Goal: Information Seeking & Learning: Learn about a topic

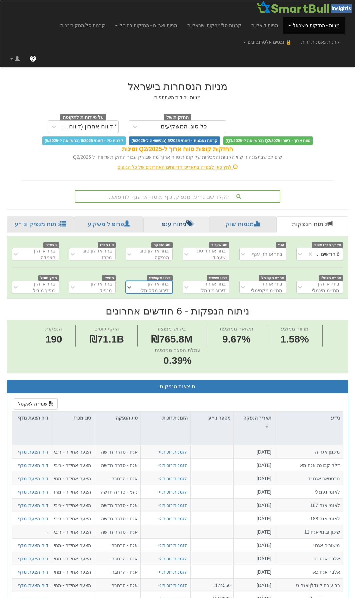
scroll to position [0, 1495]
click at [180, 167] on div "לחץ כאן לצפייה בתאריכי הדיווחים האחרונים של כל הגופים" at bounding box center [177, 167] width 323 height 7
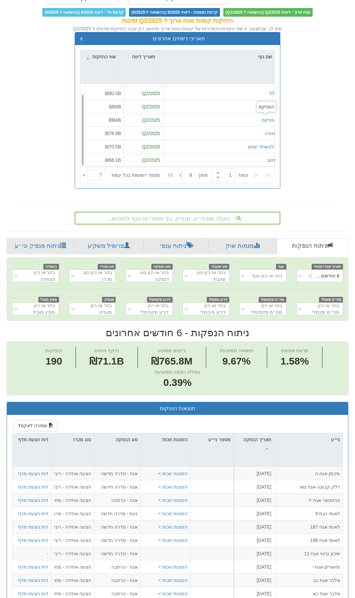
scroll to position [167, 0]
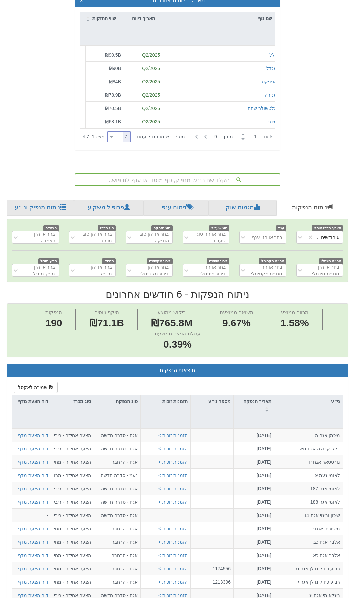
click at [113, 137] on icon at bounding box center [111, 137] width 3 height 2
click at [128, 158] on div "10" at bounding box center [123, 159] width 23 height 11
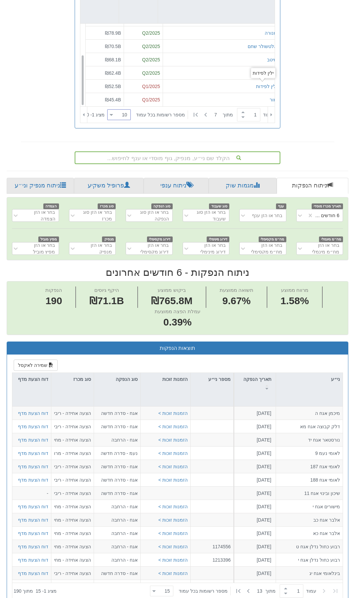
scroll to position [233, 0]
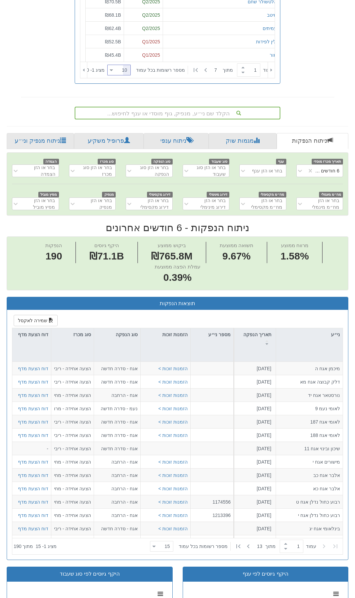
click at [113, 69] on div at bounding box center [111, 70] width 3 height 9
click at [129, 101] on div "20" at bounding box center [123, 103] width 23 height 11
type input "20"
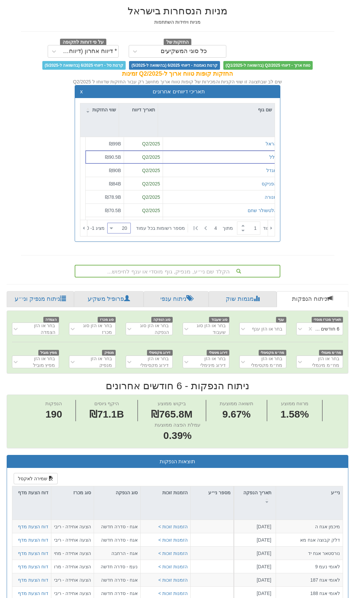
scroll to position [0, 0]
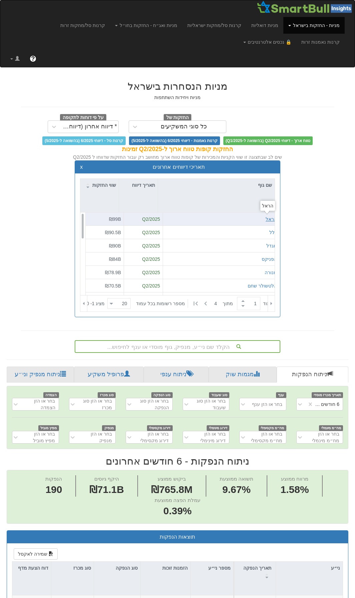
click at [266, 218] on div "הראל" at bounding box center [271, 219] width 11 height 7
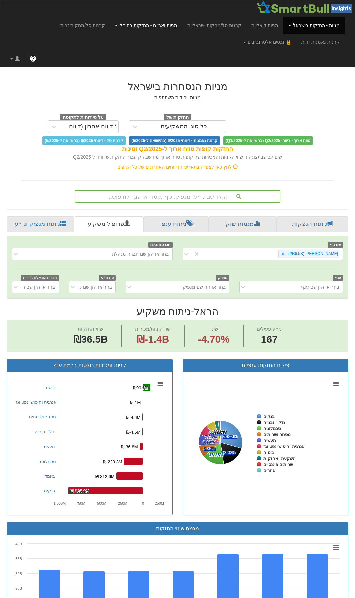
click at [162, 23] on link "מניות ואג״ח - החזקות בחו״ל" at bounding box center [146, 25] width 72 height 17
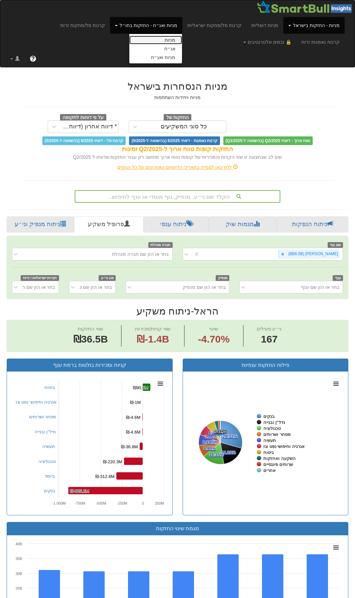
click at [175, 38] on link "מניות" at bounding box center [155, 40] width 53 height 9
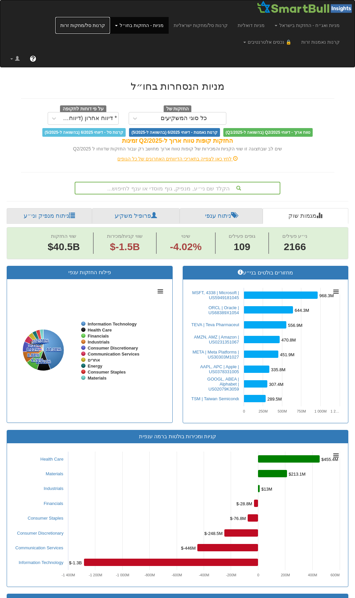
click at [103, 23] on link "קרנות סל/מחקות זרות" at bounding box center [82, 25] width 55 height 17
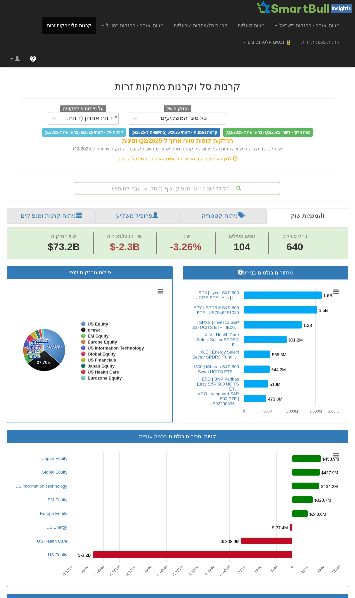
click at [169, 157] on div "לחץ כאן לצפייה בתאריכי הדיווחים האחרונים של כל הגופים" at bounding box center [177, 158] width 323 height 7
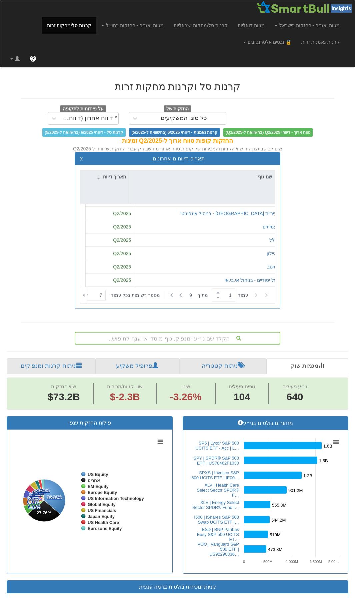
click at [192, 335] on div "הקלד שם ני״ע, מנפיק, גוף מוסדי או ענף לחיפוש..." at bounding box center [177, 337] width 204 height 11
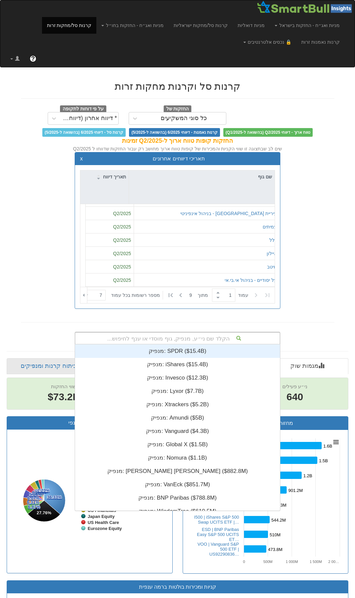
scroll to position [166, 0]
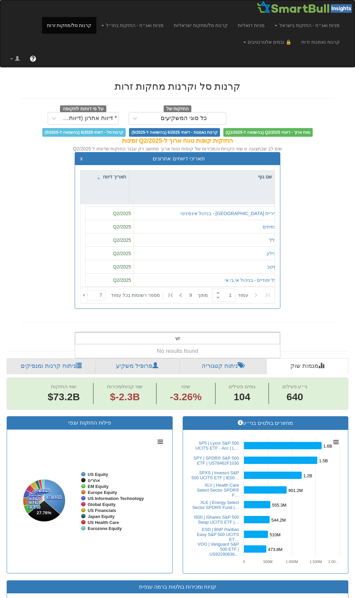
type input "v"
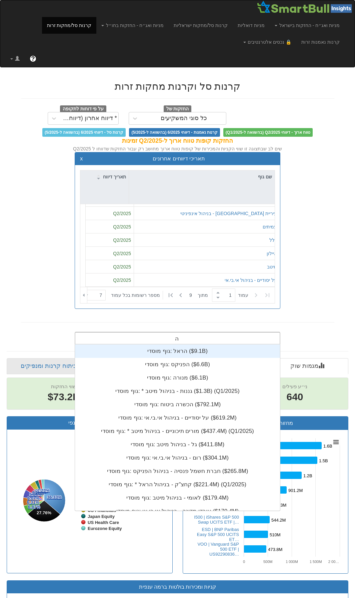
scroll to position [67, 0]
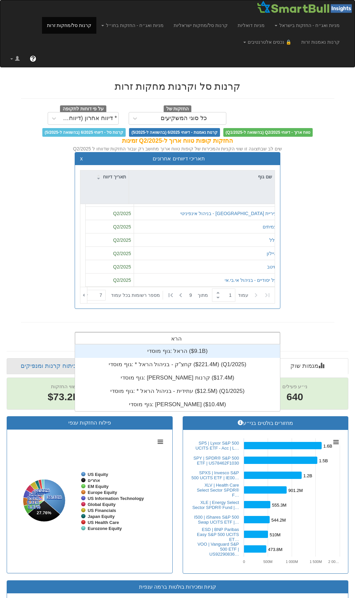
type input "הראל"
click at [165, 353] on div "גוף מוסדי: ‎הראל ‎($9.1B)‏" at bounding box center [177, 350] width 205 height 13
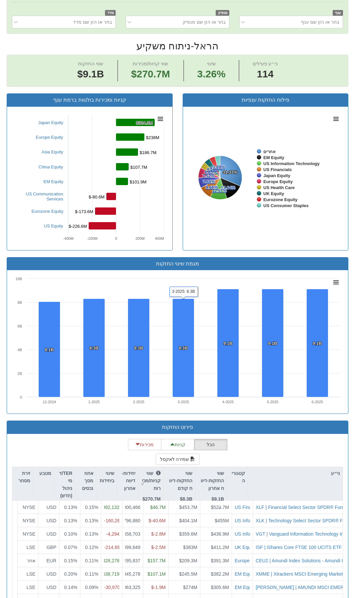
scroll to position [467, 0]
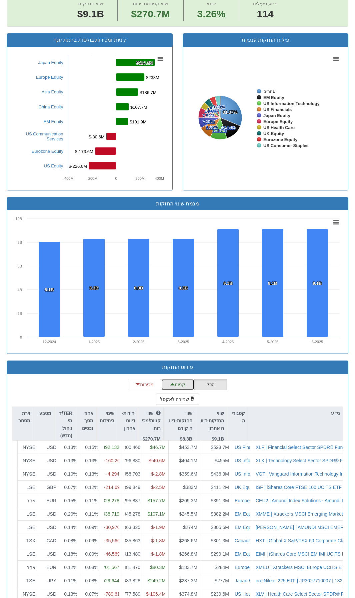
click at [175, 384] on button "קניות" at bounding box center [177, 384] width 33 height 11
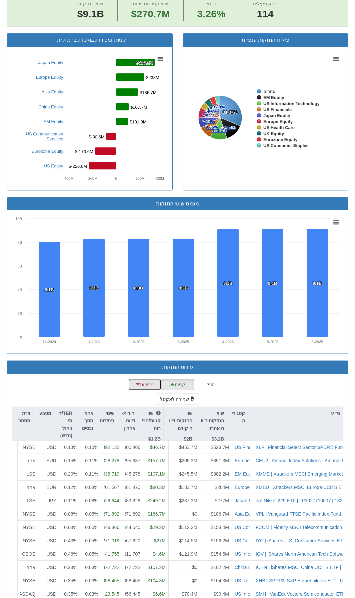
click at [140, 385] on button "מכירות" at bounding box center [144, 384] width 33 height 11
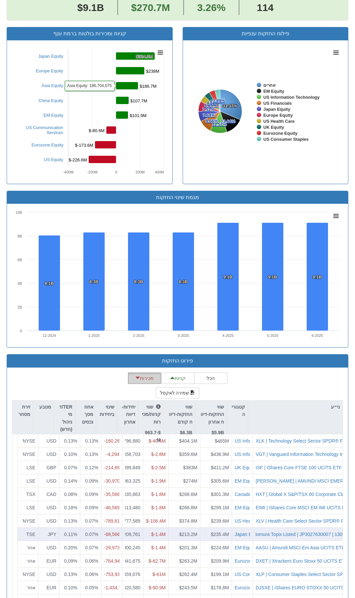
scroll to position [526, 0]
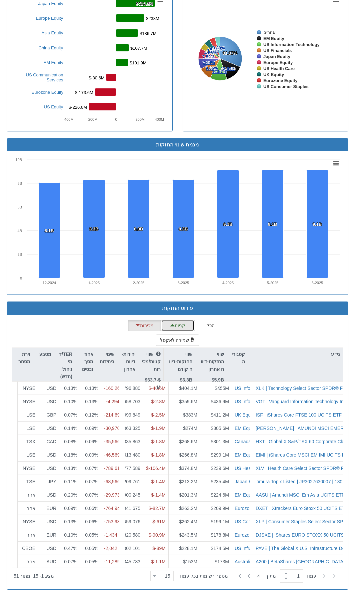
click at [175, 326] on button "קניות" at bounding box center [177, 325] width 33 height 11
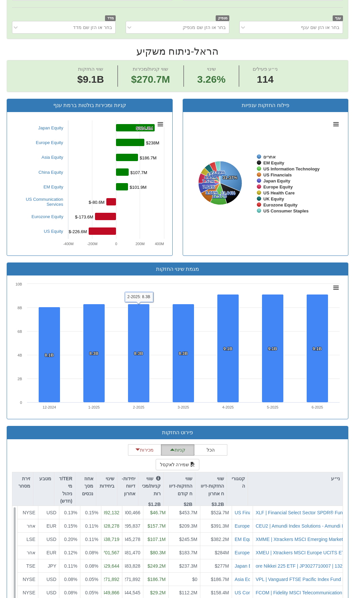
scroll to position [500, 0]
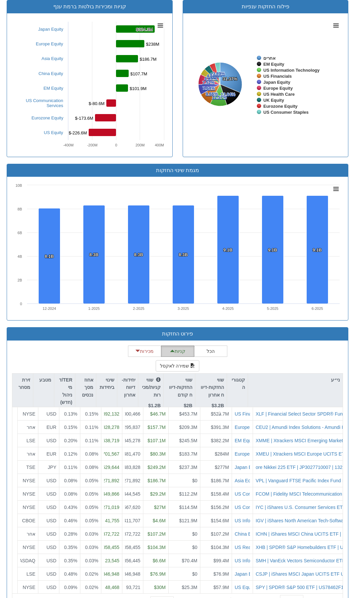
click at [179, 352] on button "קניות" at bounding box center [177, 350] width 33 height 11
click at [140, 350] on button "מכירות" at bounding box center [144, 350] width 33 height 11
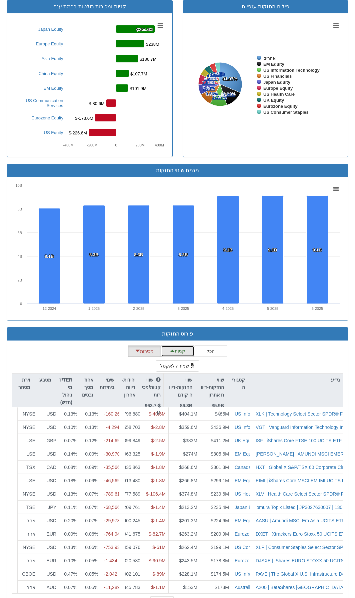
click at [176, 350] on button "קניות" at bounding box center [177, 350] width 33 height 11
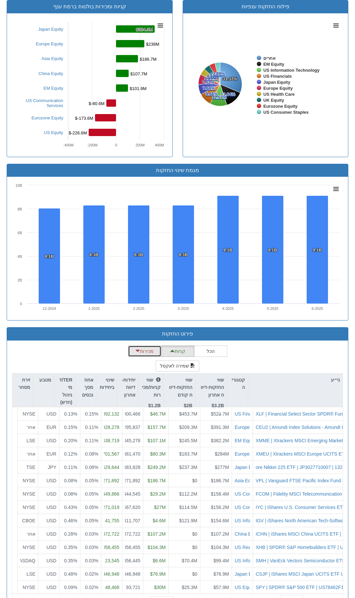
click at [139, 353] on span "button" at bounding box center [137, 350] width 5 height 5
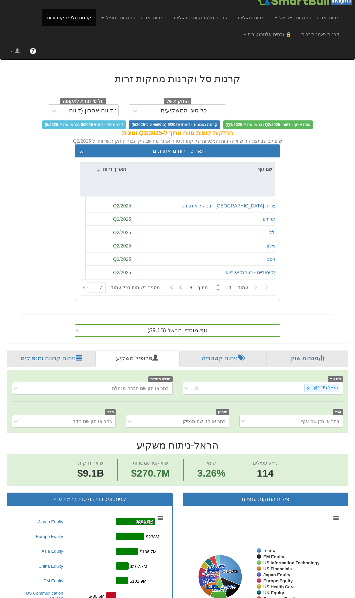
scroll to position [0, 0]
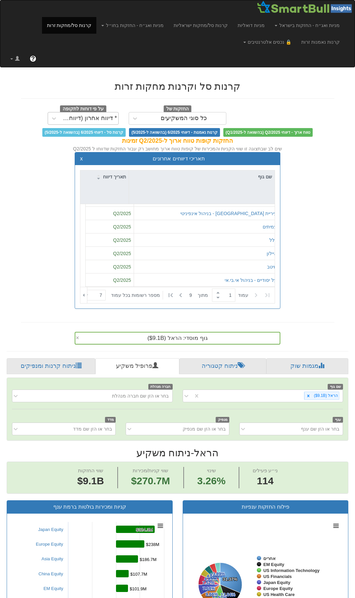
click at [97, 121] on div "* דיווח אחרון (דיווחים חלקיים)" at bounding box center [89, 118] width 55 height 7
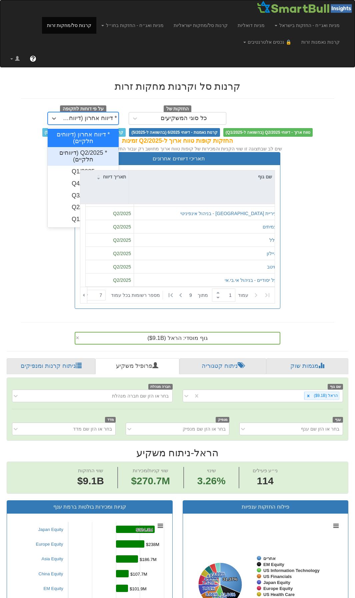
scroll to position [33, 0]
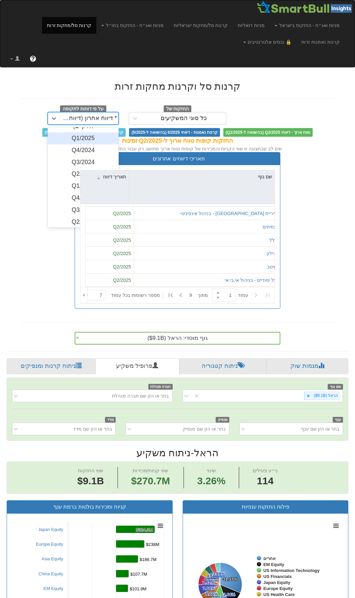
click at [77, 141] on div "Q1/2025" at bounding box center [83, 138] width 71 height 12
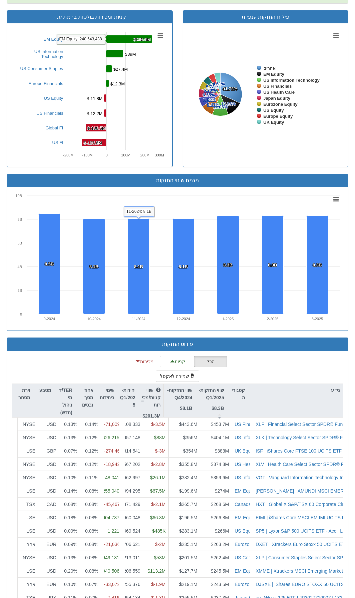
scroll to position [300, 0]
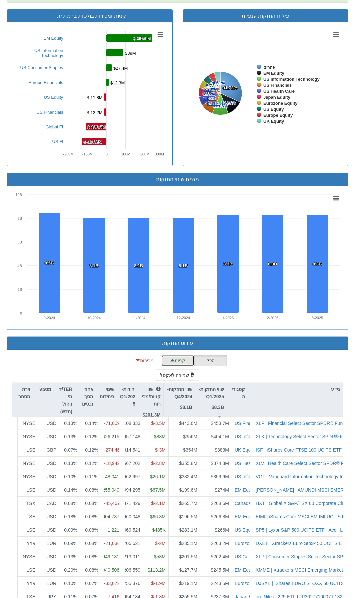
click at [173, 361] on span "button" at bounding box center [172, 360] width 5 height 5
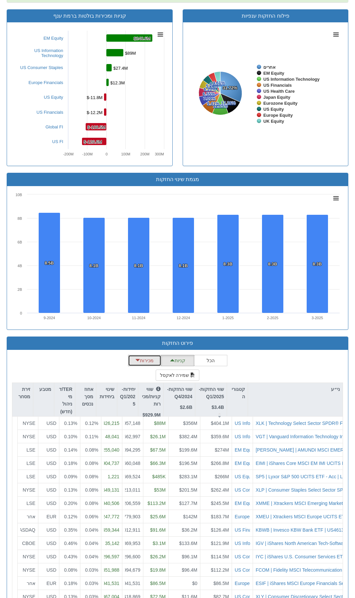
click at [153, 360] on button "מכירות" at bounding box center [144, 360] width 33 height 11
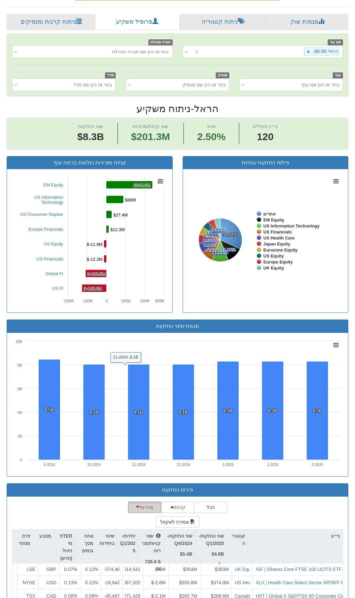
scroll to position [268, 0]
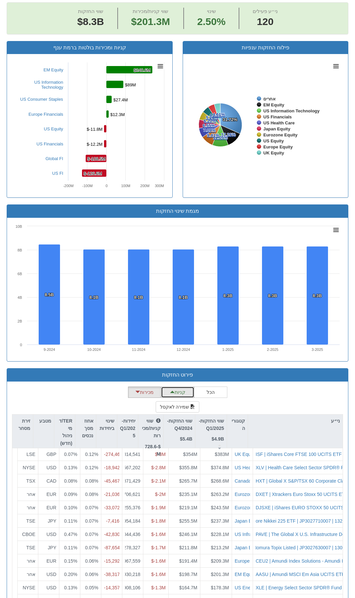
click at [168, 393] on button "קניות" at bounding box center [177, 391] width 33 height 11
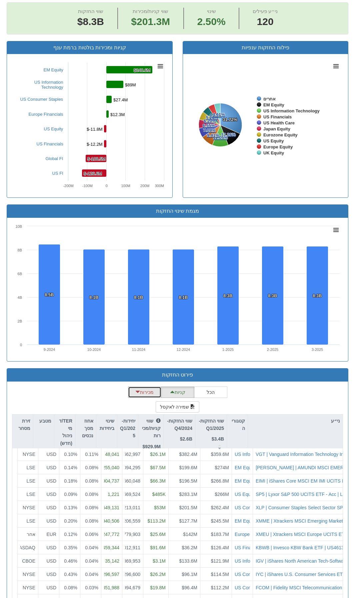
click at [149, 393] on button "מכירות" at bounding box center [144, 391] width 33 height 11
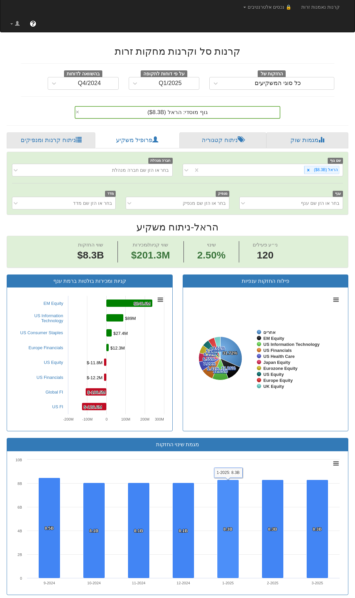
scroll to position [0, 0]
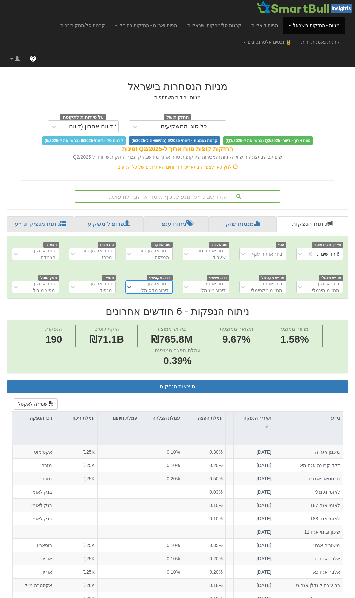
click at [138, 167] on div "לחץ כאן לצפייה בתאריכי הדיווחים האחרונים של כל הגופים" at bounding box center [177, 167] width 323 height 7
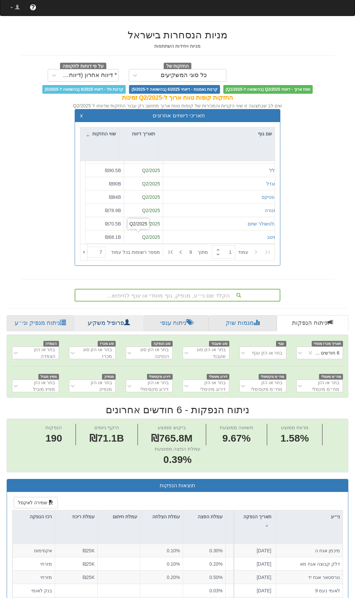
scroll to position [133, 0]
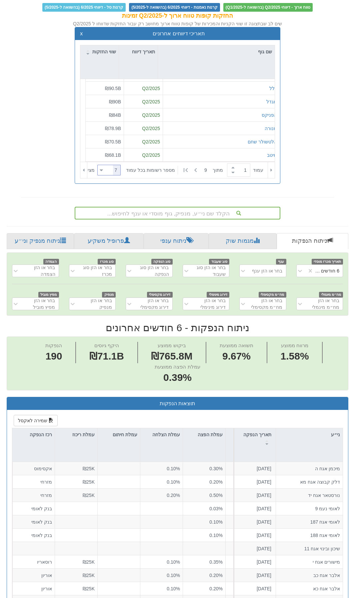
click at [103, 170] on icon at bounding box center [101, 170] width 3 height 2
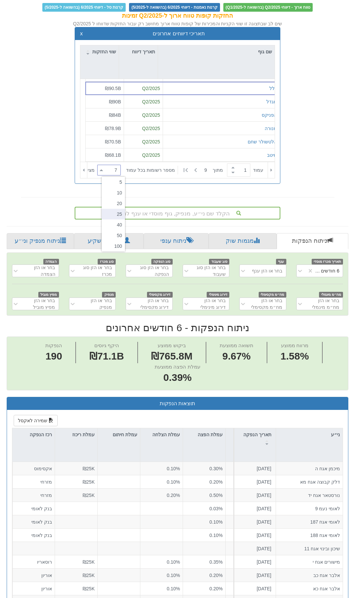
click at [118, 212] on div "25" at bounding box center [113, 214] width 23 height 11
type input "25"
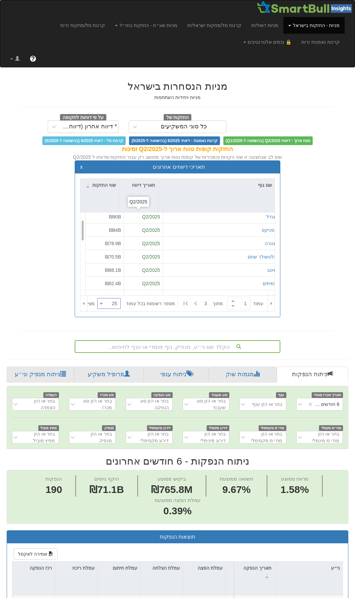
scroll to position [0, 0]
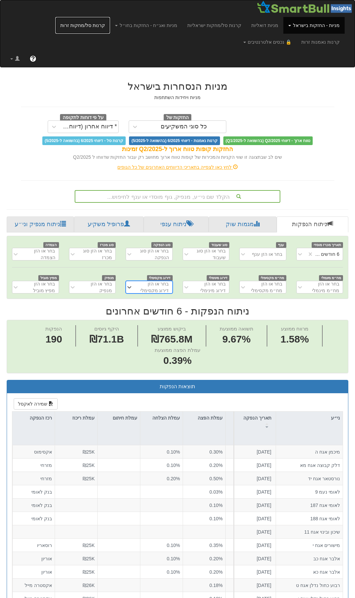
click at [110, 25] on link "קרנות סל/מחקות זרות" at bounding box center [82, 25] width 55 height 17
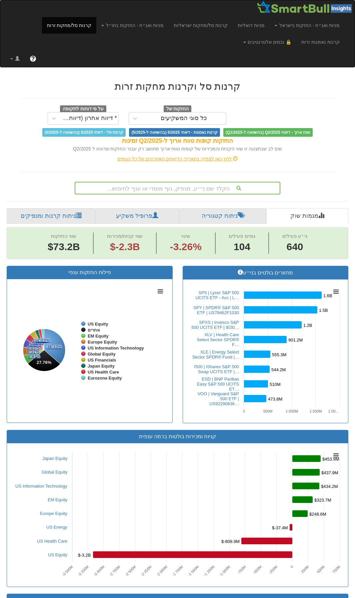
click at [195, 158] on div "לחץ כאן לצפייה בתאריכי הדיווחים האחרונים של כל הגופים" at bounding box center [177, 158] width 323 height 7
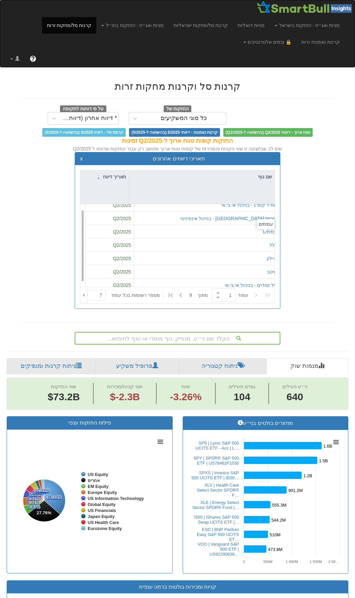
scroll to position [11, 0]
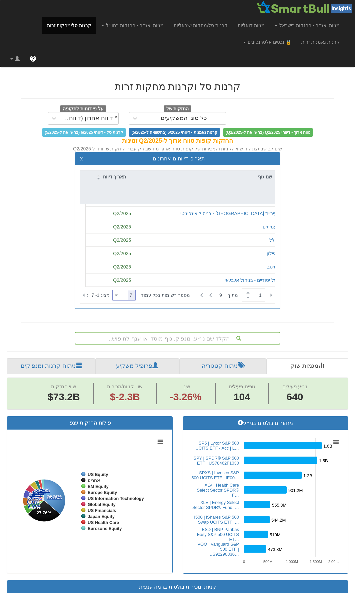
click at [118, 295] on icon at bounding box center [116, 295] width 3 height 2
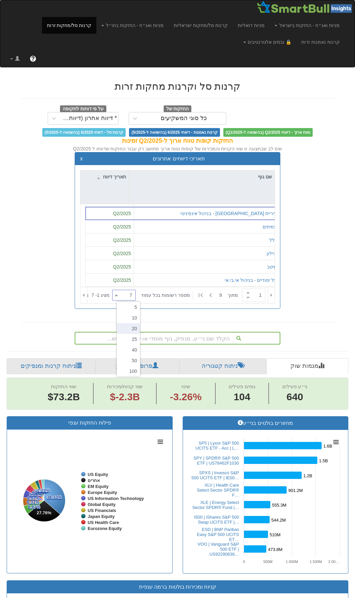
click at [129, 326] on div "20" at bounding box center [128, 328] width 23 height 11
type input "20"
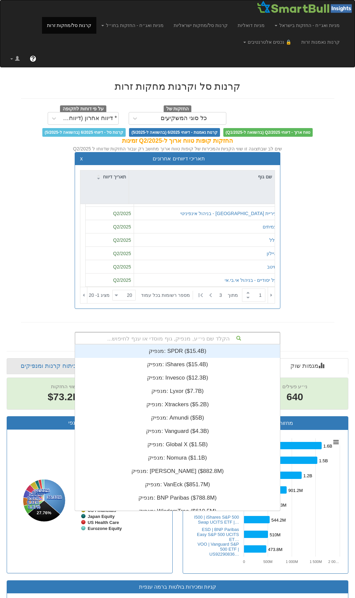
click at [187, 338] on div "הקלד שם ני״ע, מנפיק, גוף מוסדי או ענף לחיפוש..." at bounding box center [177, 337] width 204 height 11
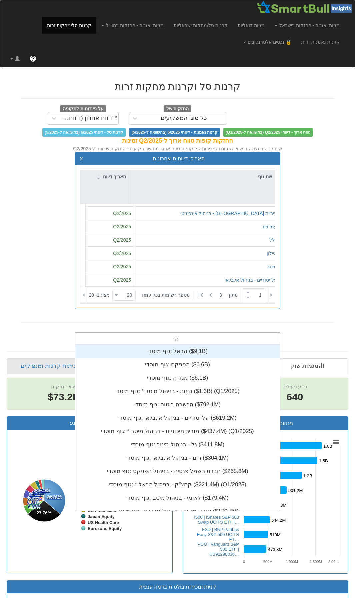
scroll to position [67, 0]
type input "הרא"
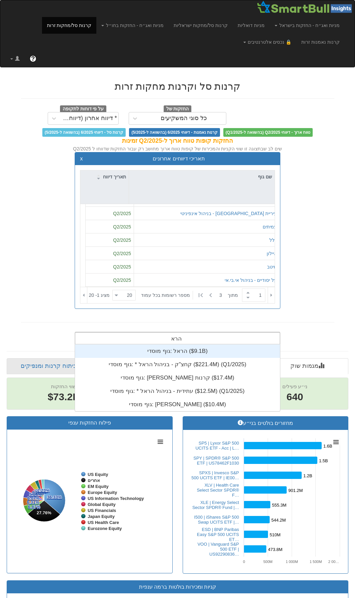
click at [173, 349] on div "גוף מוסדי: ‎הראל ‎($9.1B)‏" at bounding box center [177, 350] width 205 height 13
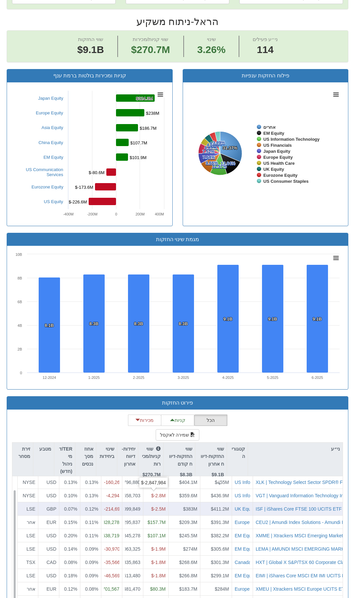
scroll to position [433, 0]
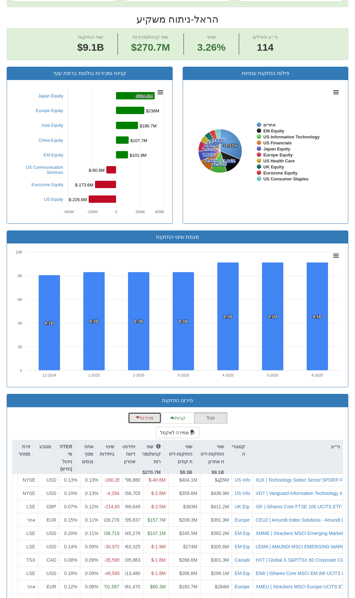
click at [145, 414] on button "מכירות" at bounding box center [144, 417] width 33 height 11
click at [177, 418] on button "קניות" at bounding box center [177, 417] width 33 height 11
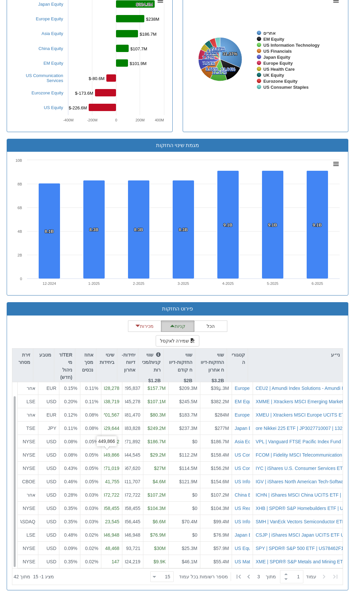
scroll to position [526, 0]
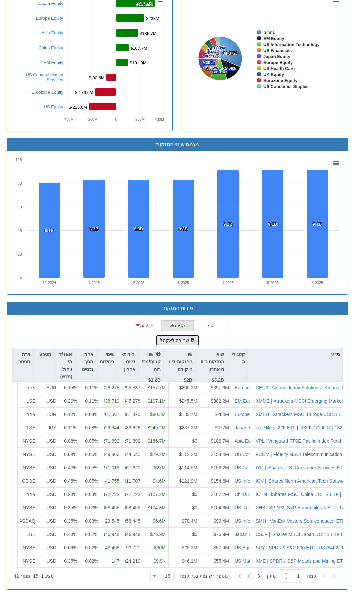
click at [173, 341] on button "שמירה לאקסל" at bounding box center [178, 339] width 44 height 11
click at [147, 326] on button "מכירות" at bounding box center [144, 325] width 33 height 11
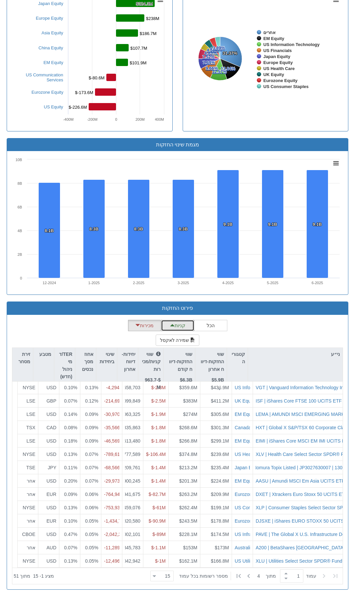
click at [178, 327] on button "קניות" at bounding box center [177, 325] width 33 height 11
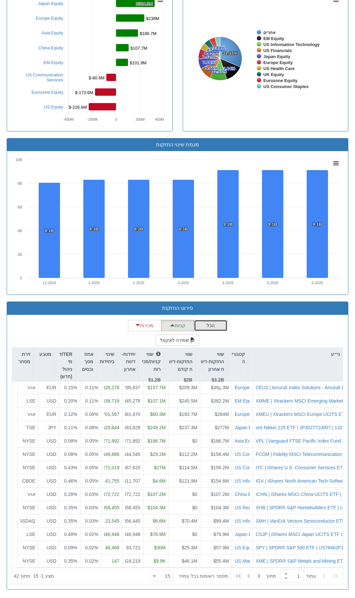
click at [216, 325] on button "הכל" at bounding box center [210, 325] width 33 height 11
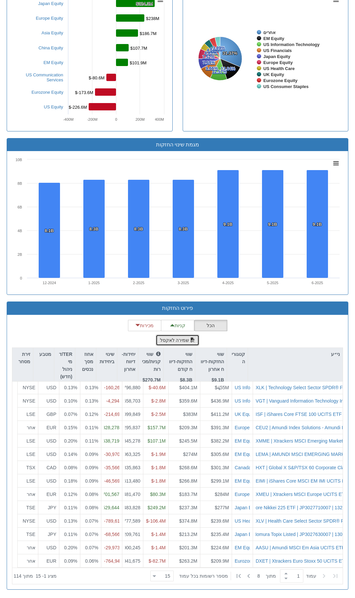
click at [180, 341] on button "שמירה לאקסל" at bounding box center [178, 339] width 44 height 11
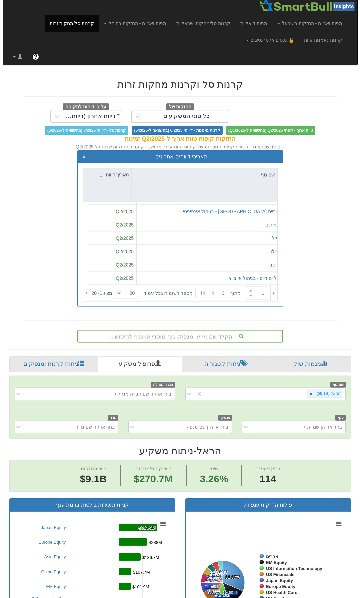
scroll to position [0, 0]
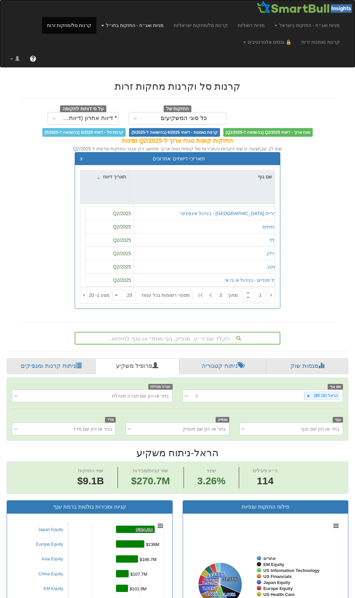
click at [156, 25] on link "מניות ואג״ח - החזקות בחו״ל" at bounding box center [132, 25] width 72 height 17
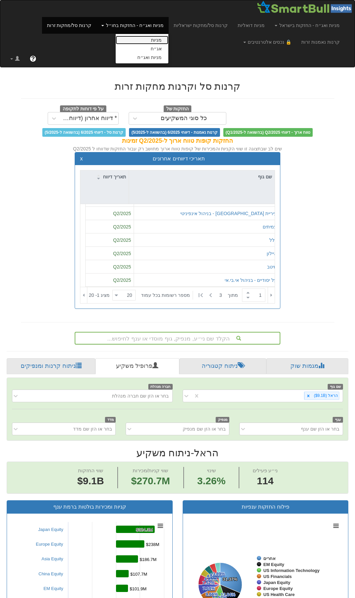
click at [165, 38] on link "מניות" at bounding box center [142, 40] width 53 height 9
